Goal: Find specific page/section: Find specific page/section

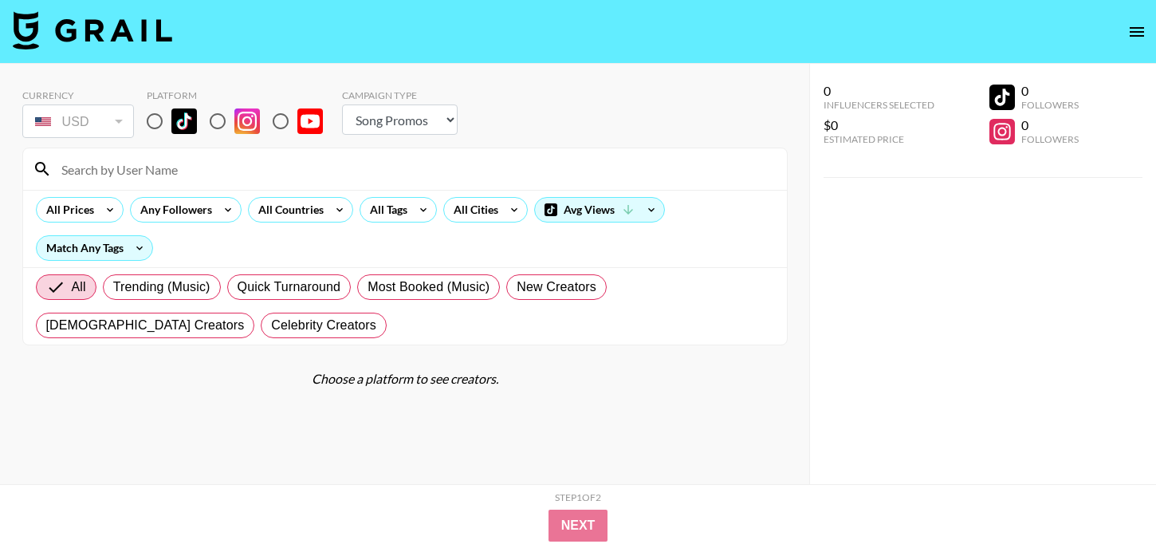
select select "Song"
click at [157, 117] on input "radio" at bounding box center [154, 120] width 33 height 33
radio input "true"
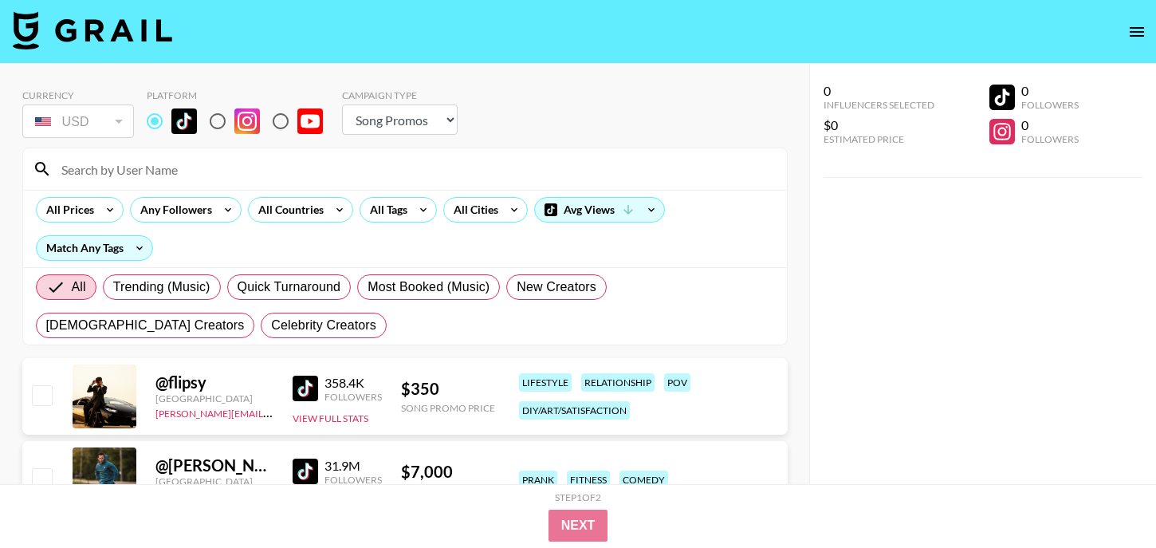
scroll to position [10, 0]
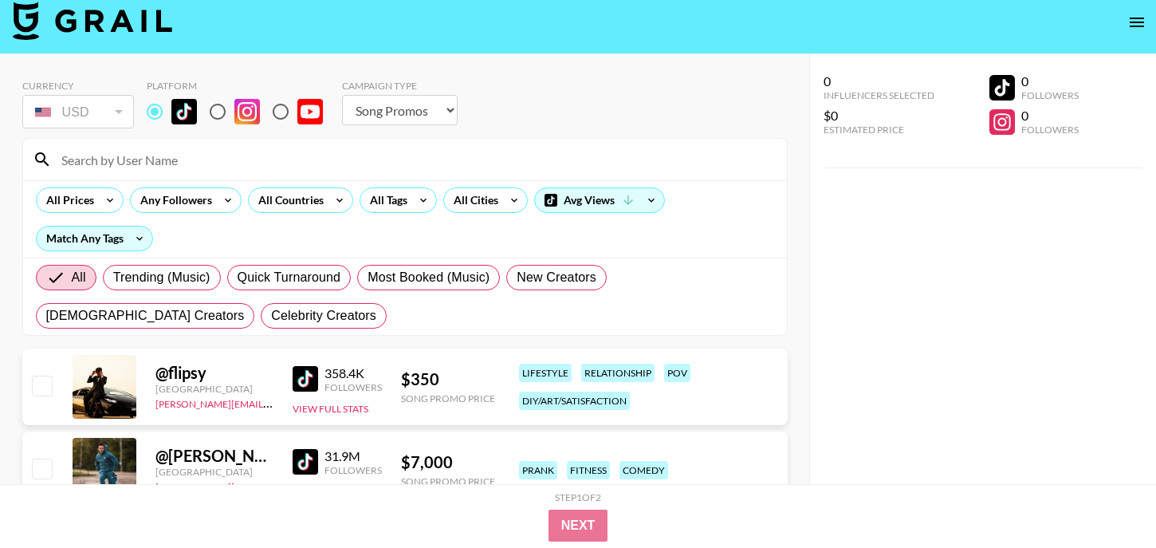
click at [219, 166] on input at bounding box center [415, 160] width 726 height 26
click at [729, 100] on div "Currency USD USD ​ Platform Campaign Type Choose Type... Song Promos Brand Prom…" at bounding box center [405, 106] width 766 height 52
click at [320, 153] on input at bounding box center [415, 160] width 726 height 26
click at [377, 195] on div "All Tags" at bounding box center [385, 200] width 50 height 24
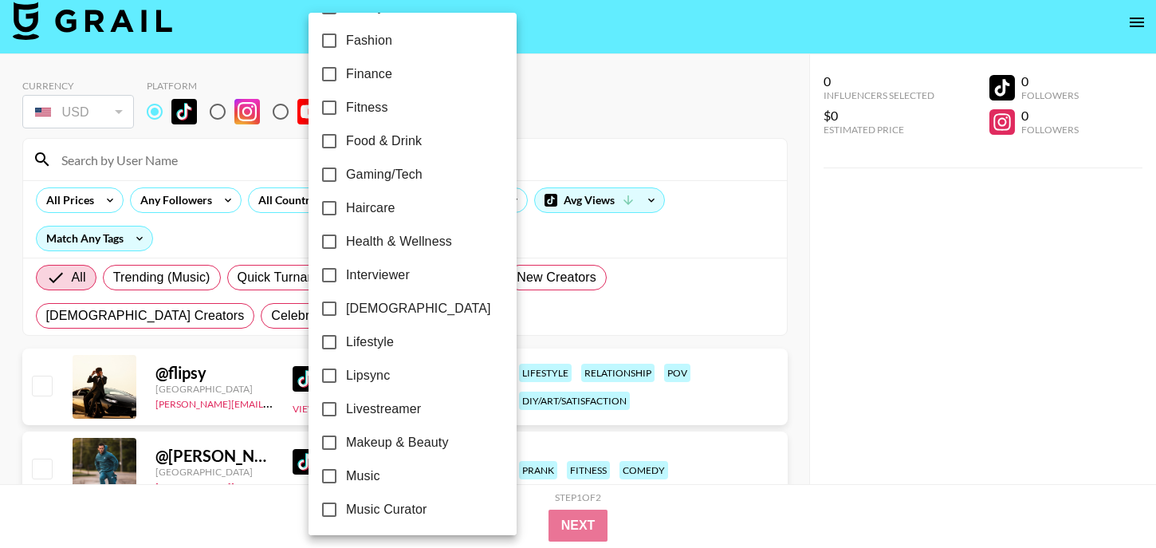
scroll to position [977, 0]
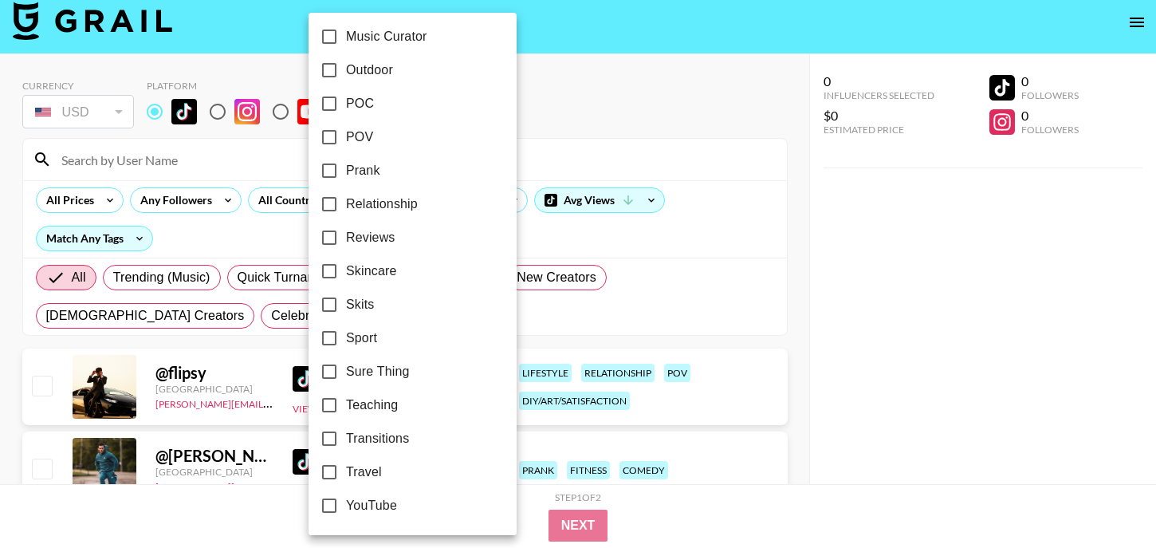
click at [329, 103] on input "POC" at bounding box center [329, 103] width 33 height 33
checkbox input "true"
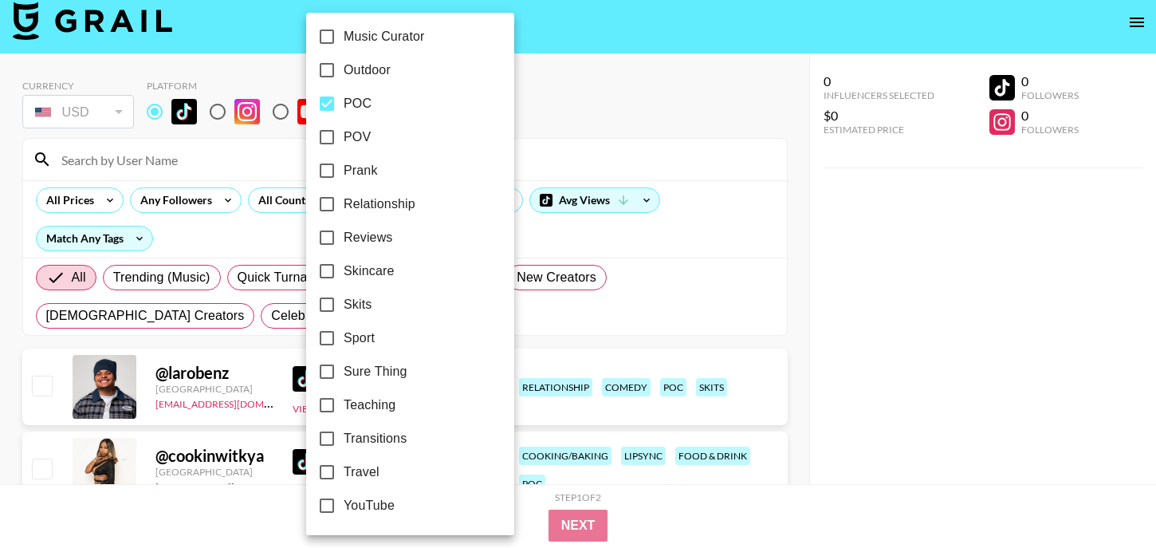
click at [655, 104] on div at bounding box center [578, 274] width 1156 height 548
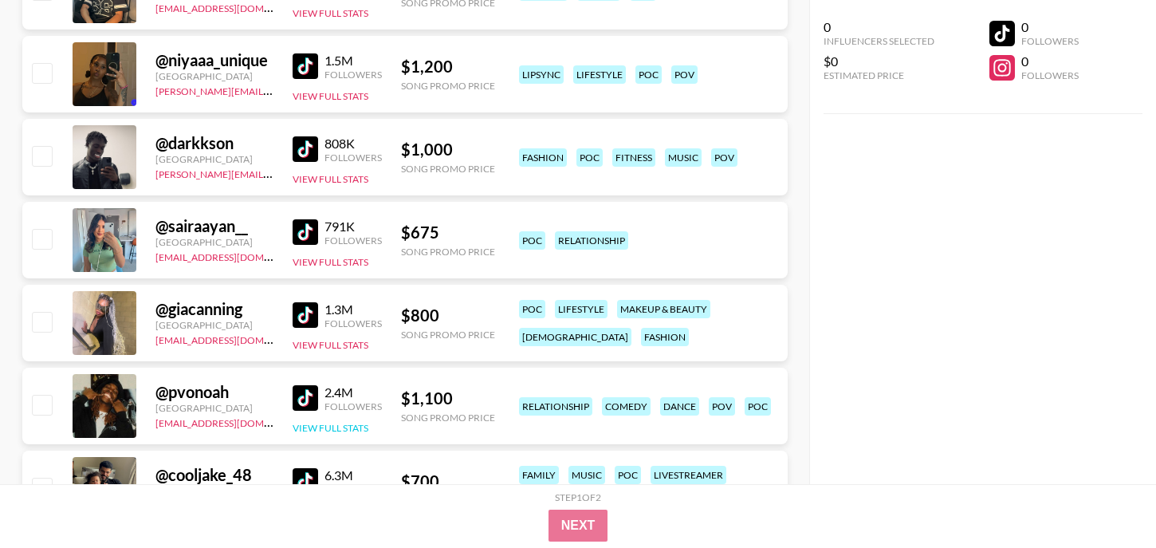
scroll to position [753, 0]
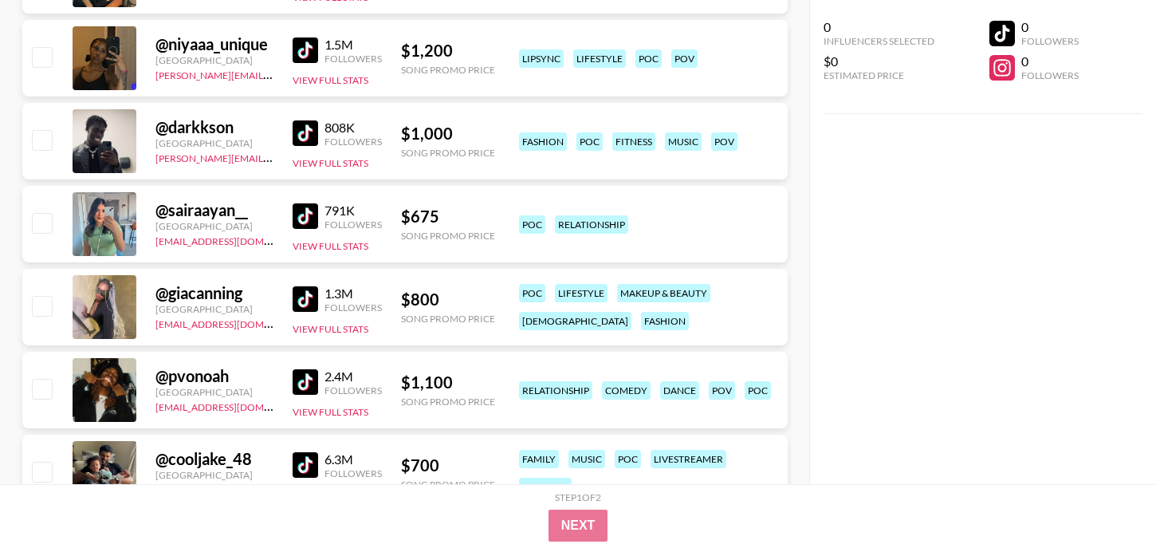
click at [308, 230] on div "791K Followers" at bounding box center [337, 217] width 89 height 28
click at [321, 203] on div "791K Followers" at bounding box center [337, 217] width 89 height 28
click at [315, 228] on img at bounding box center [306, 216] width 26 height 26
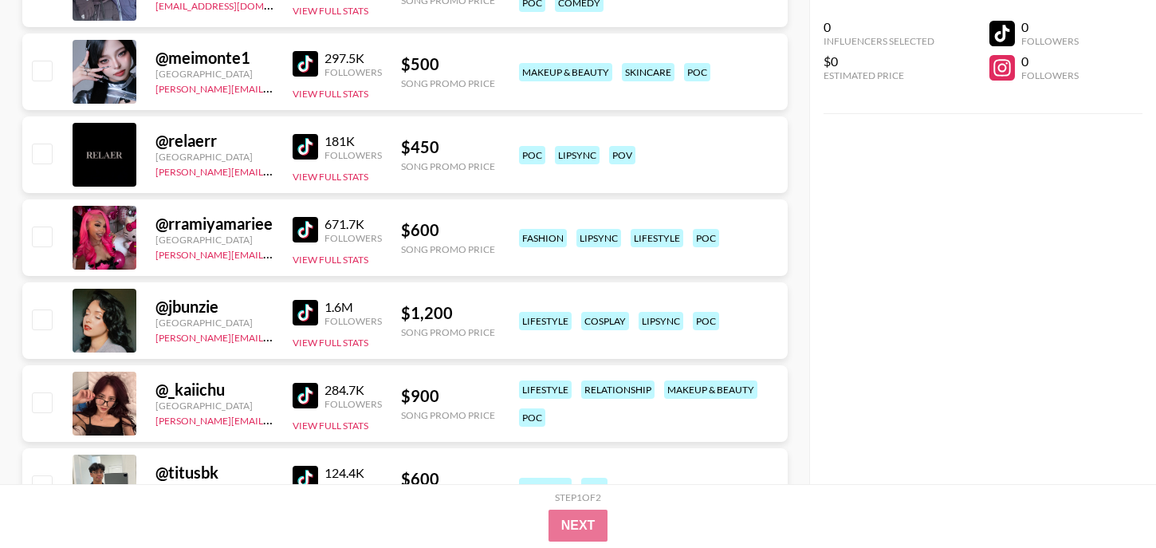
scroll to position [3563, 0]
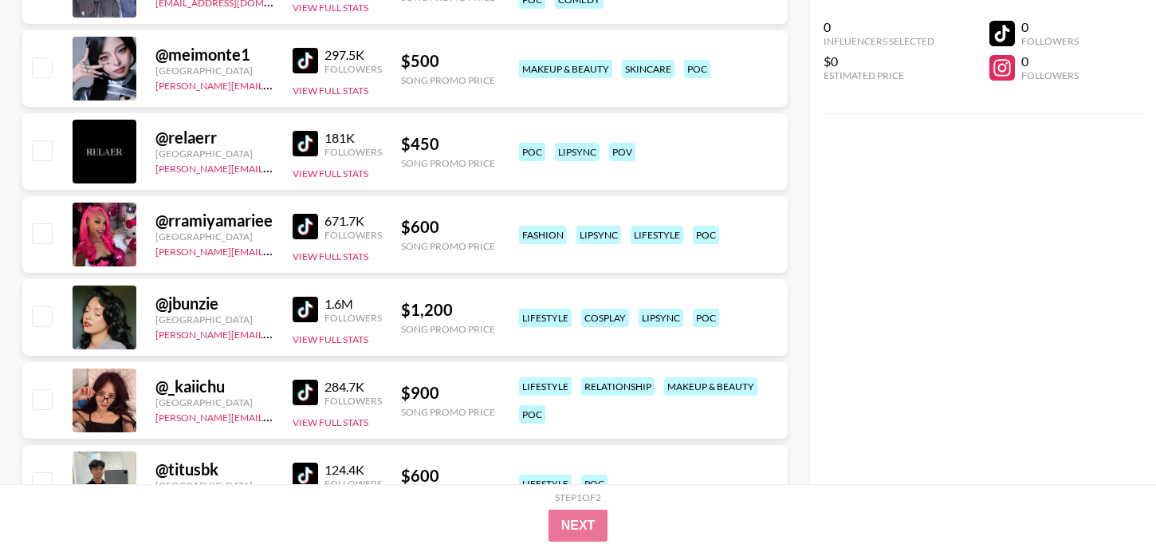
click at [303, 227] on img at bounding box center [306, 227] width 26 height 26
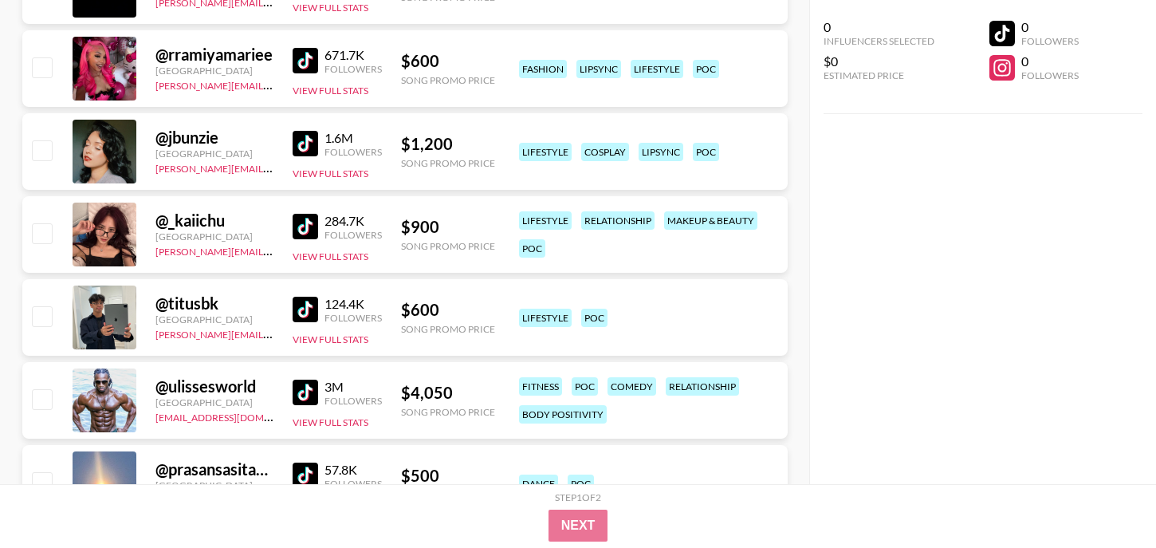
scroll to position [3734, 0]
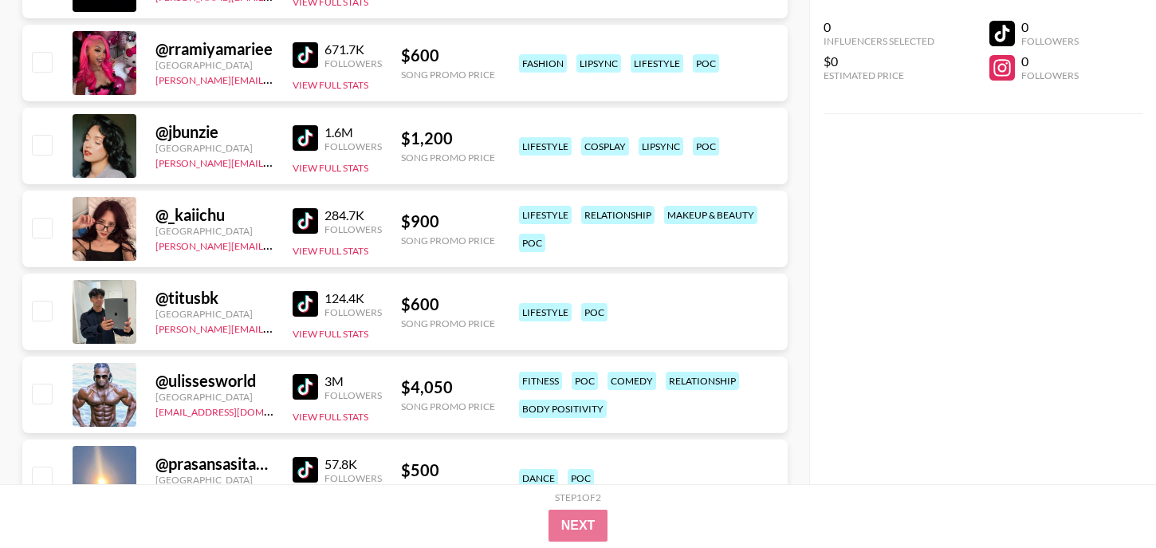
click at [301, 220] on img at bounding box center [306, 221] width 26 height 26
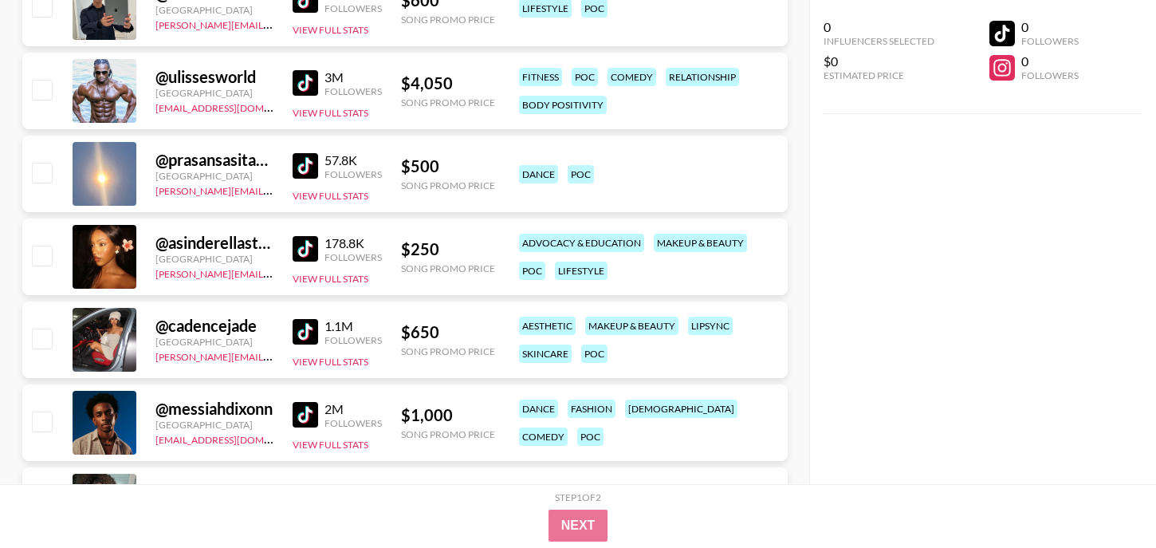
scroll to position [4029, 0]
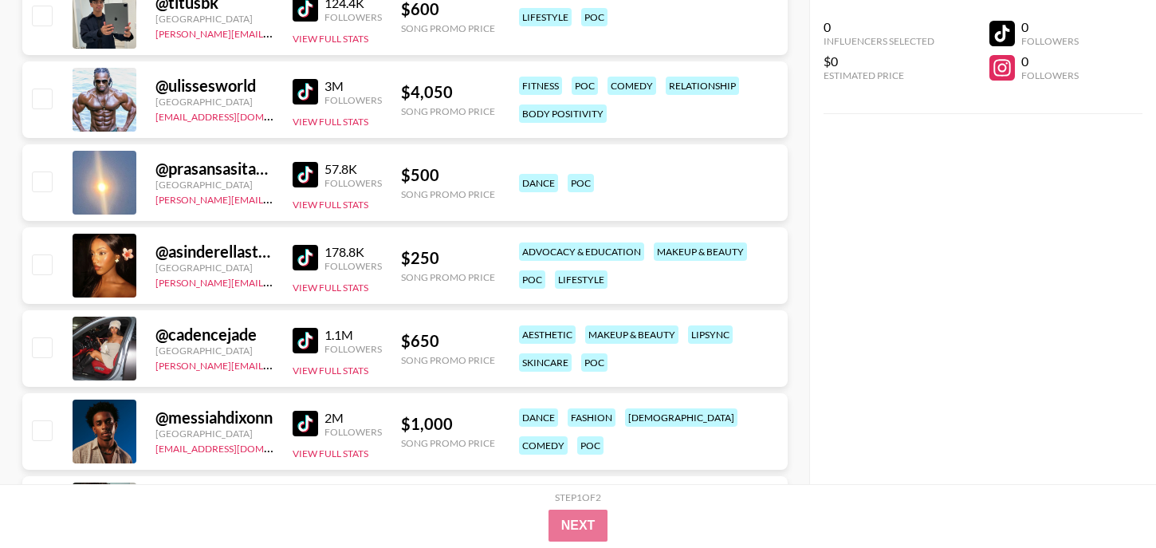
click at [305, 93] on img at bounding box center [306, 92] width 26 height 26
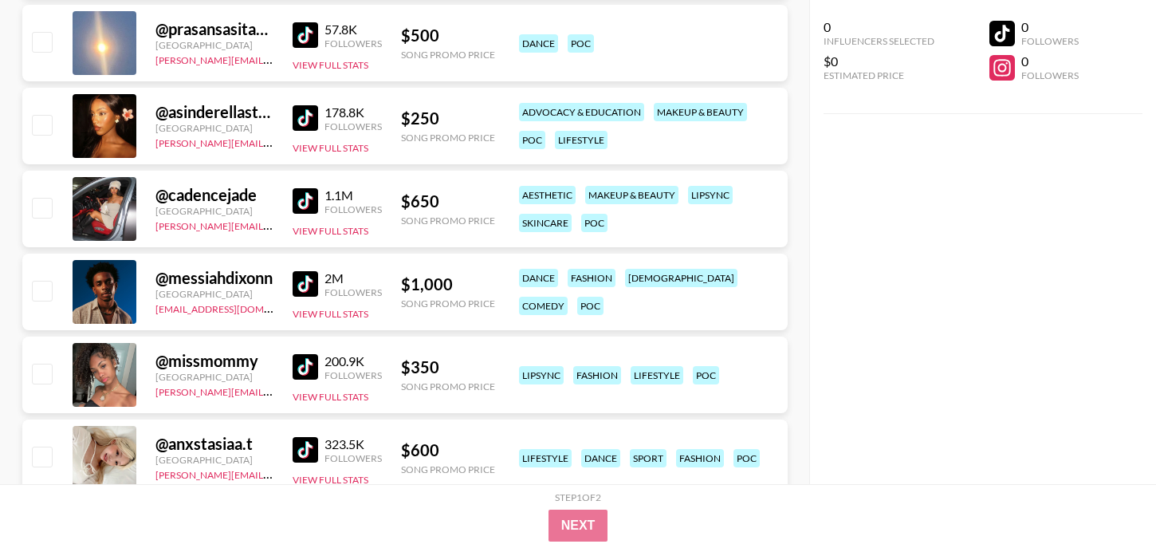
scroll to position [4180, 0]
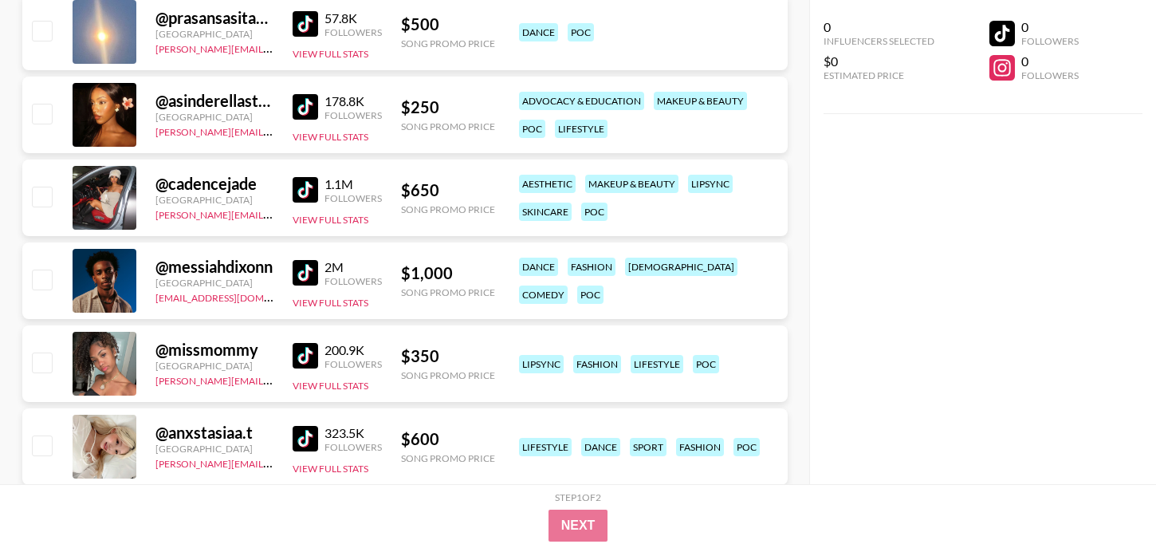
click at [296, 113] on img at bounding box center [306, 107] width 26 height 26
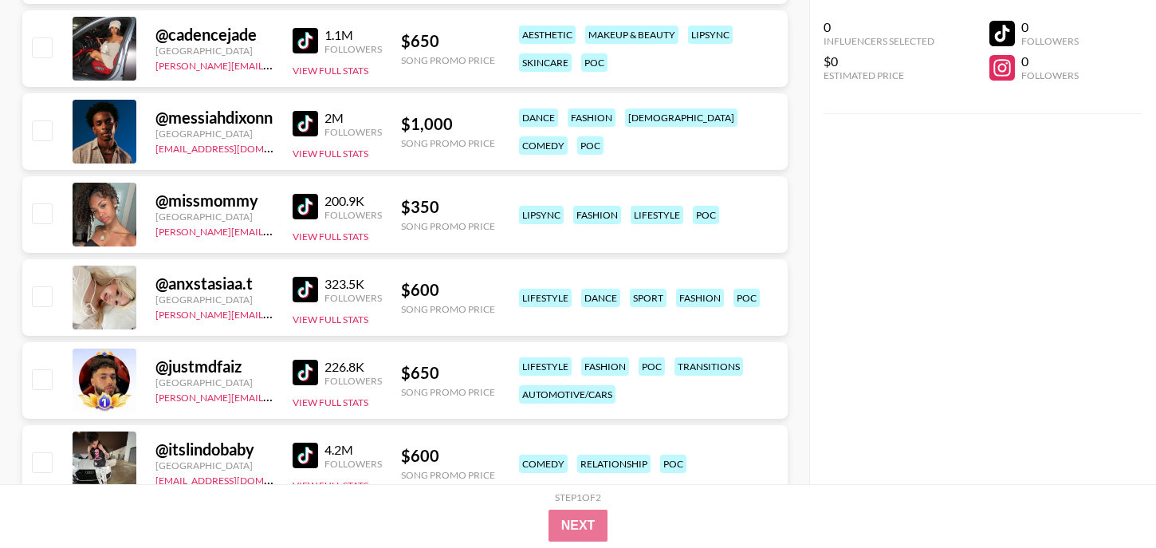
scroll to position [4355, 0]
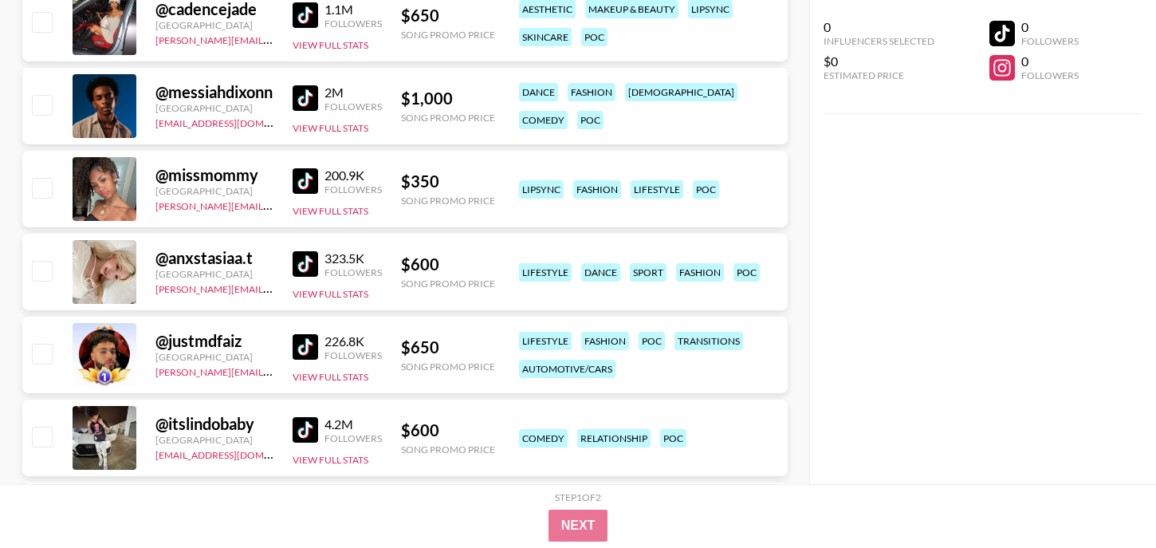
click at [313, 180] on img at bounding box center [306, 181] width 26 height 26
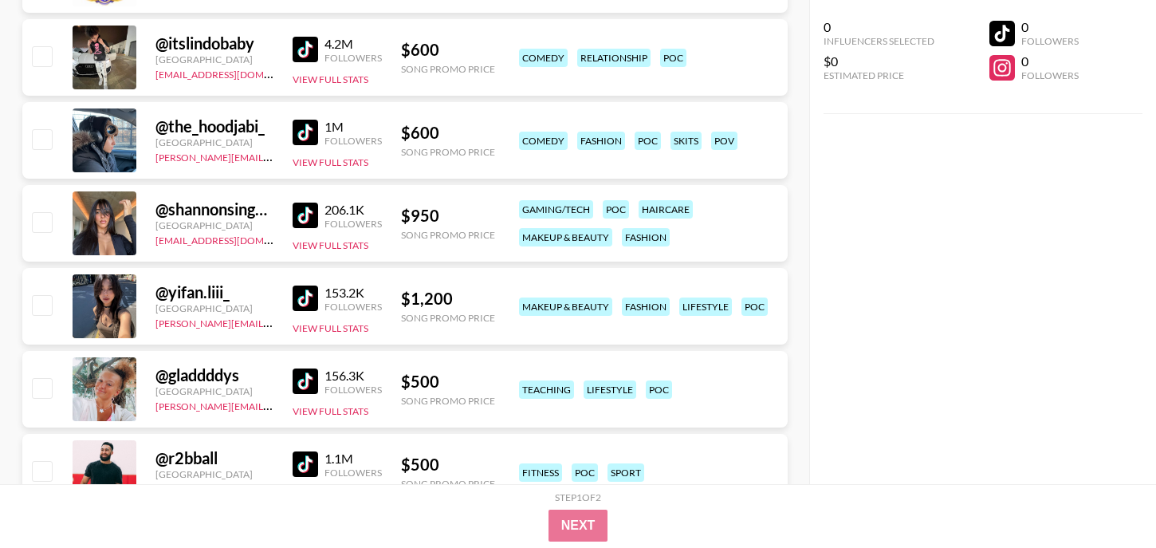
scroll to position [4736, 0]
click at [297, 216] on img at bounding box center [306, 215] width 26 height 26
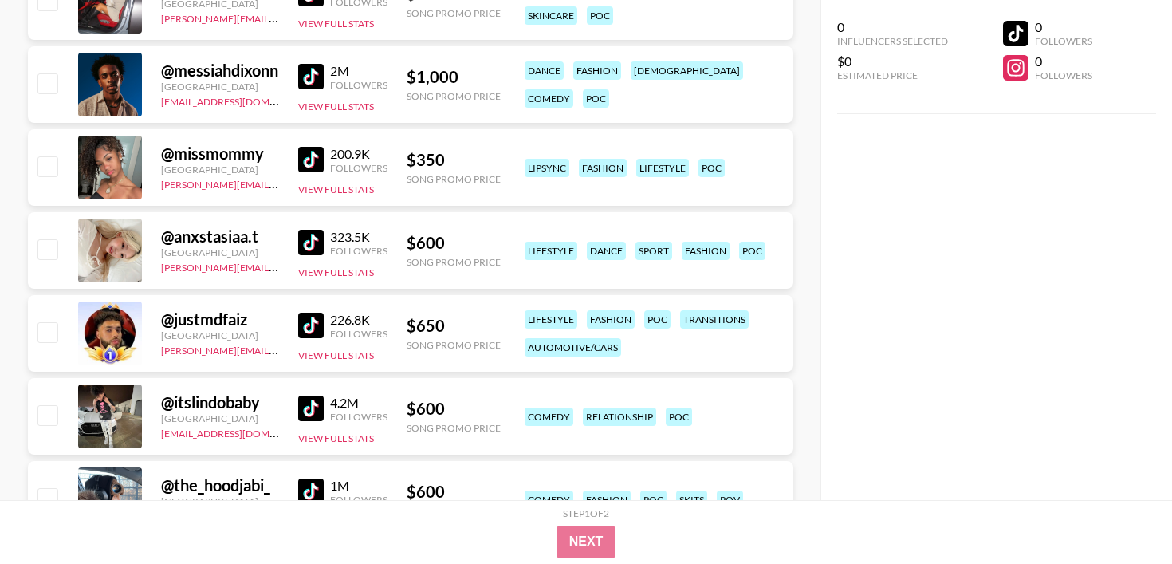
scroll to position [4388, 0]
